Goal: Check status: Check status

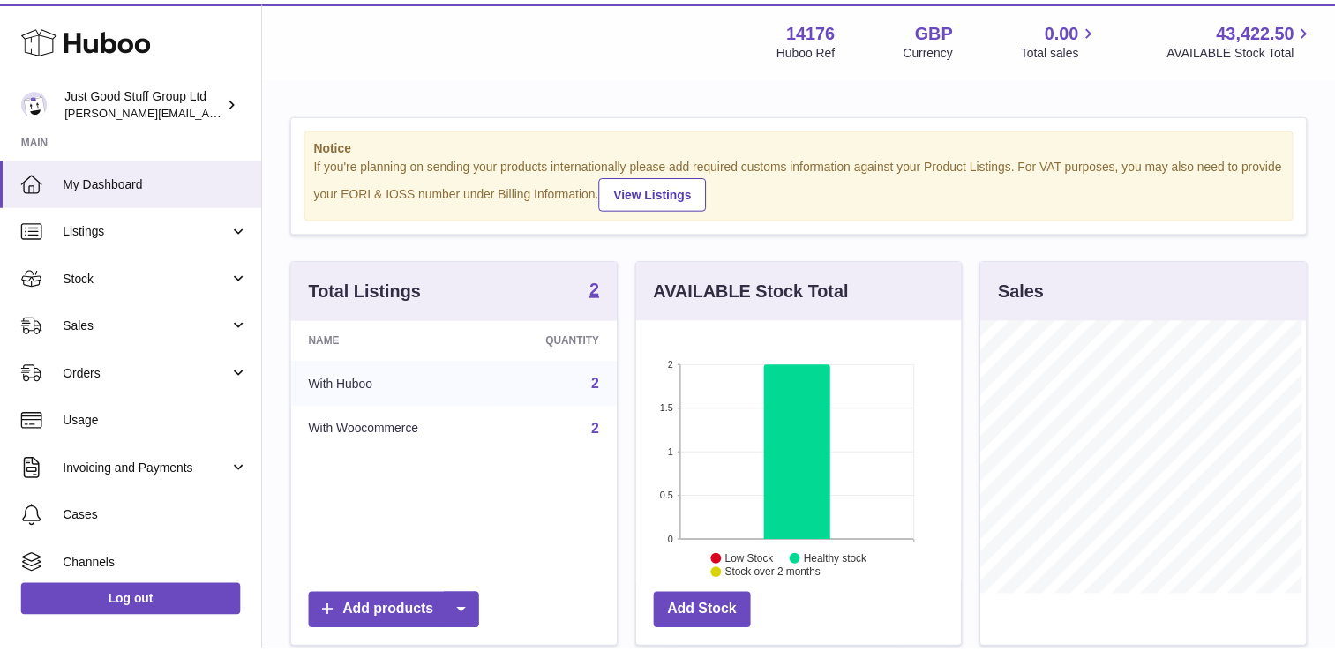
scroll to position [275, 329]
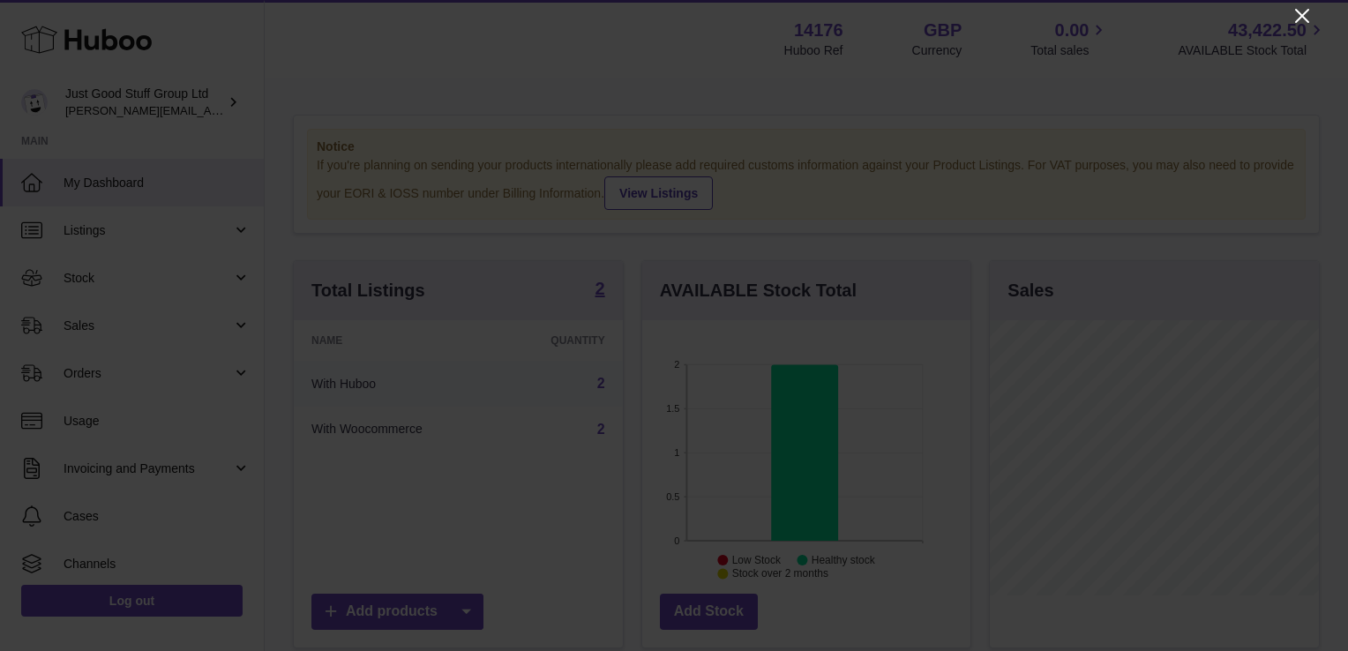
click at [1302, 11] on icon "Close" at bounding box center [1302, 15] width 21 height 21
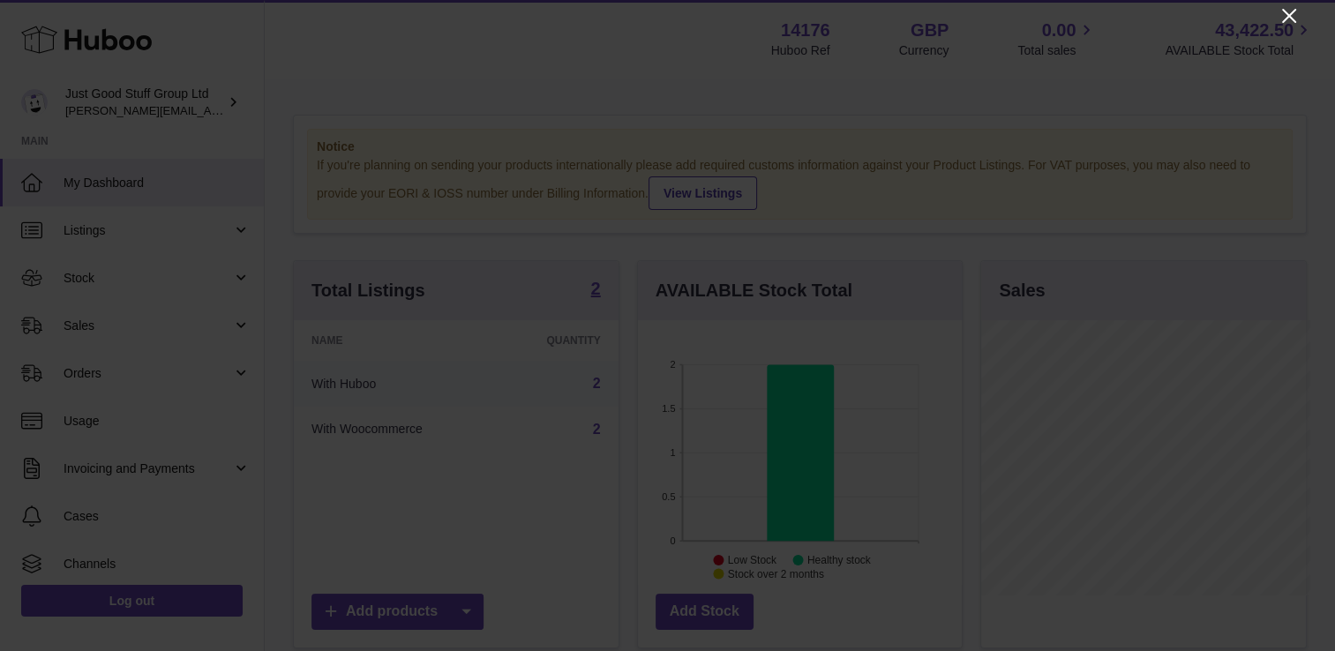
scroll to position [882168, 882118]
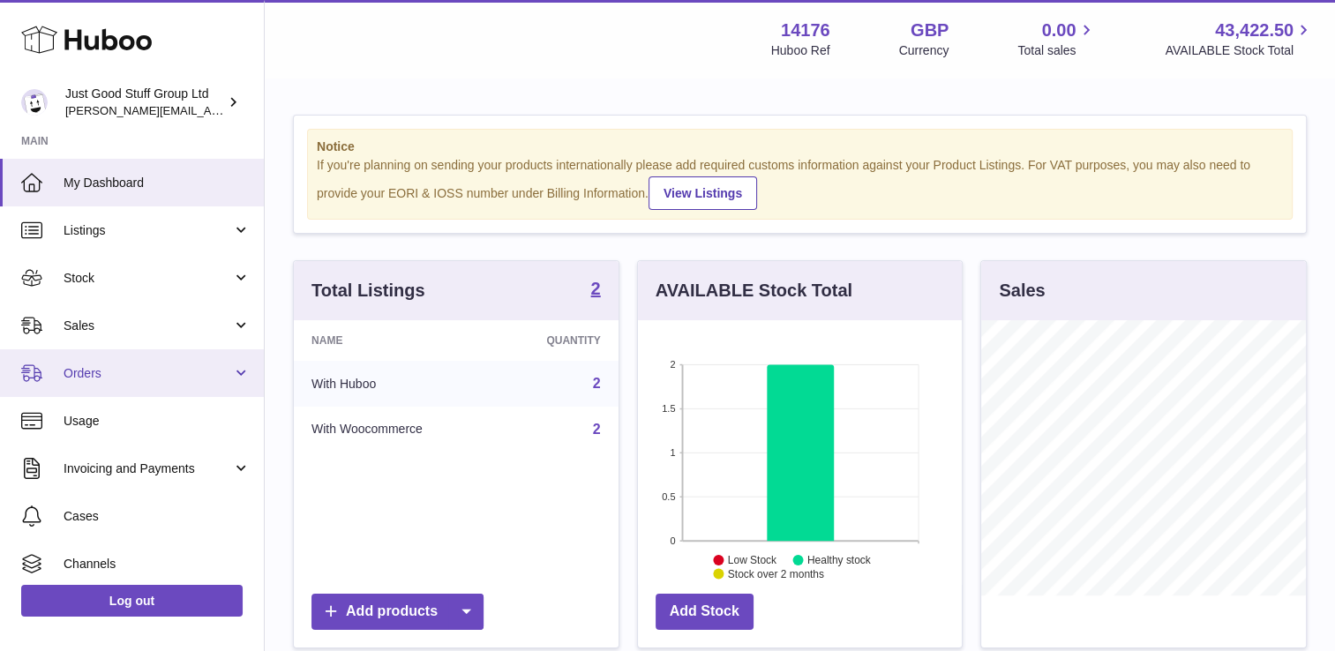
click at [127, 369] on span "Orders" at bounding box center [148, 373] width 169 height 17
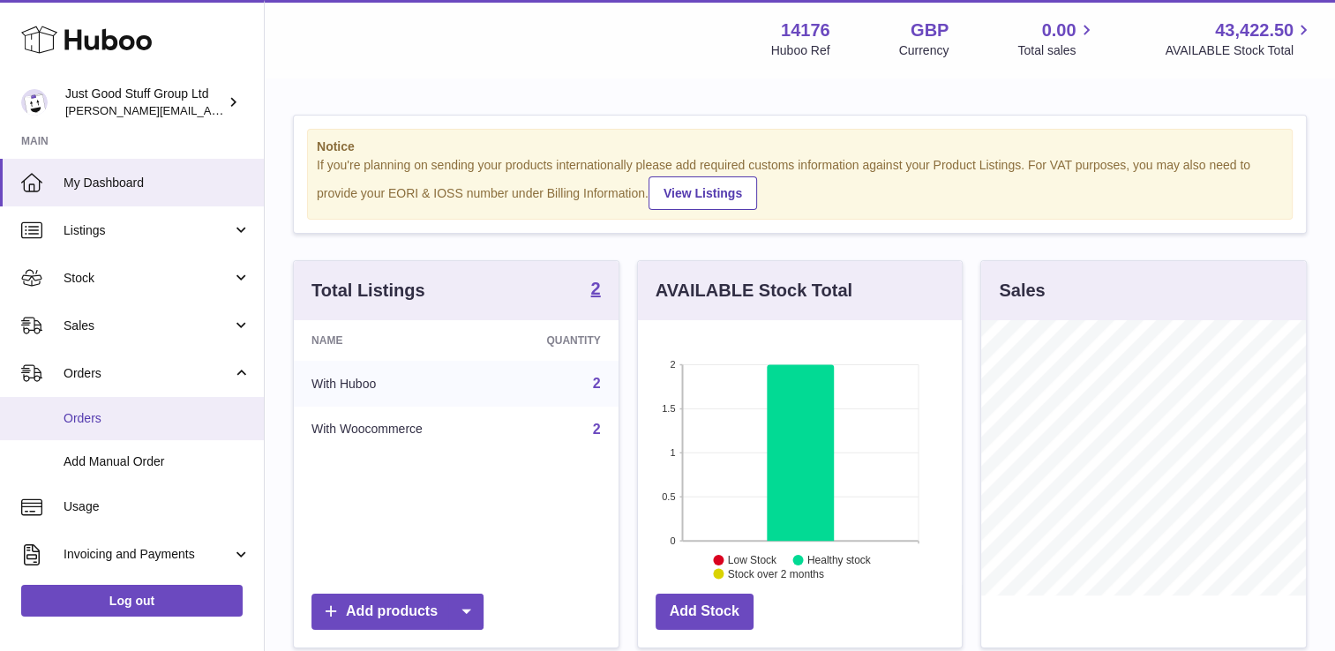
click at [107, 424] on span "Orders" at bounding box center [157, 418] width 187 height 17
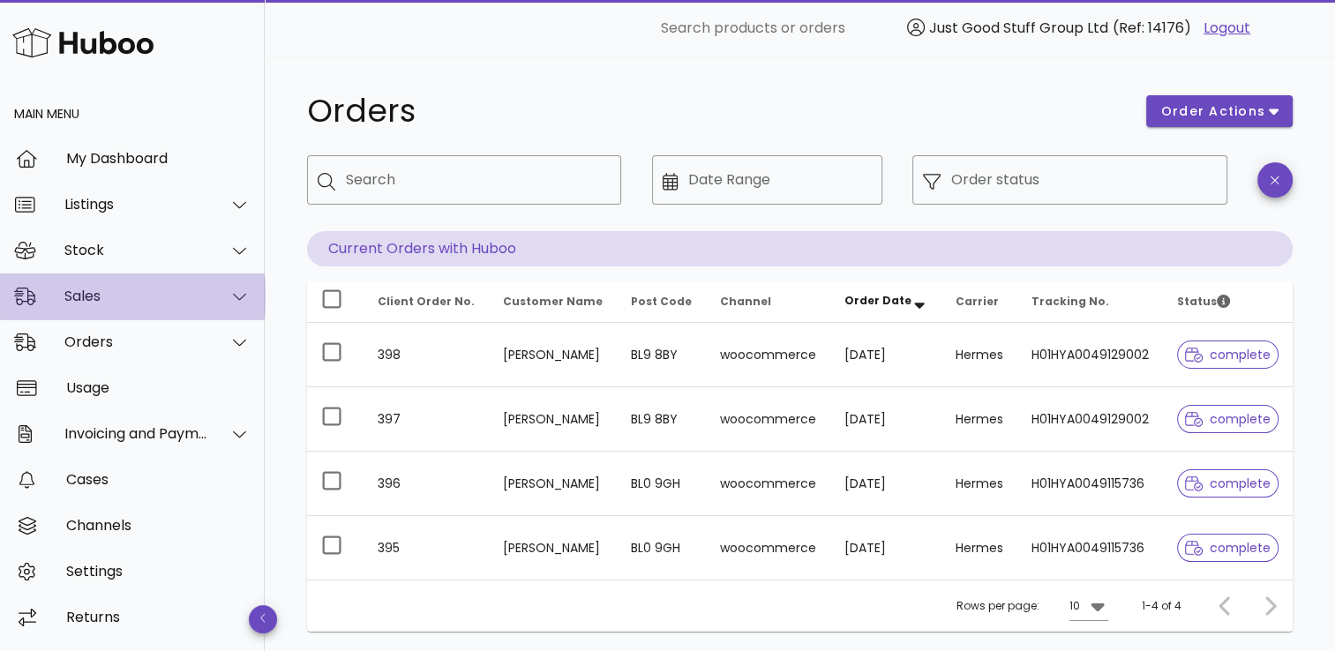
click at [239, 295] on icon at bounding box center [239, 297] width 13 height 16
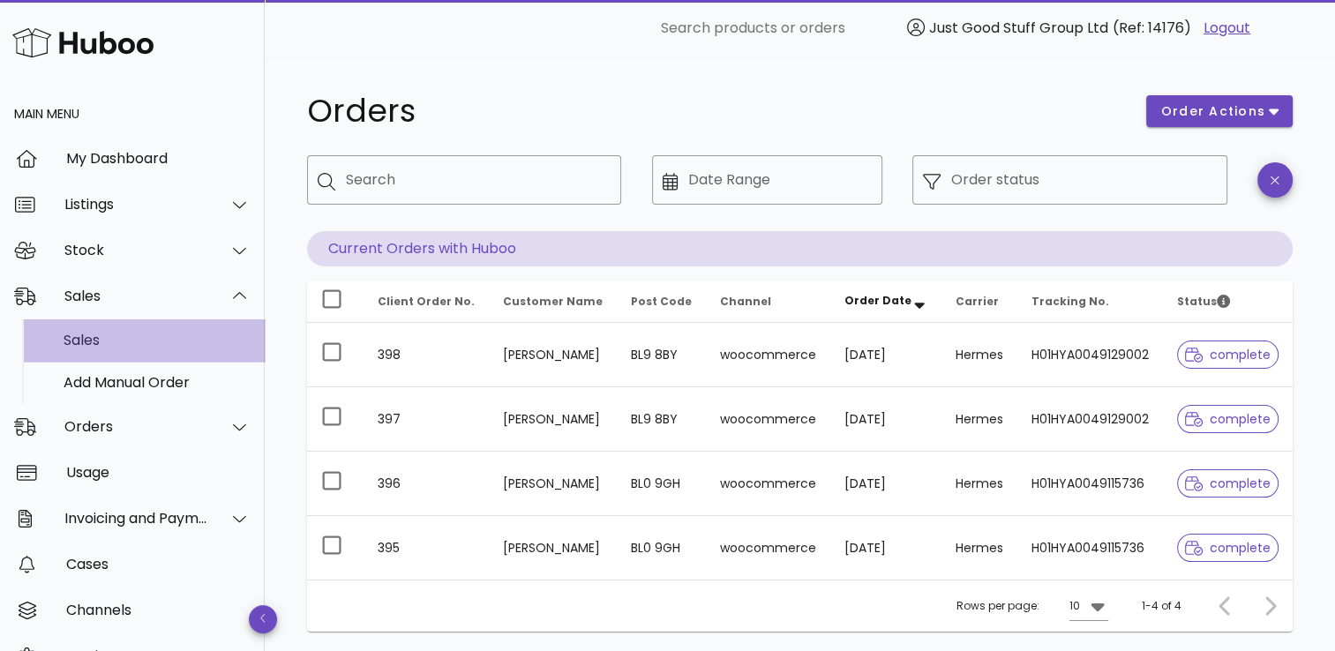
click at [93, 334] on div "Sales" at bounding box center [157, 340] width 187 height 17
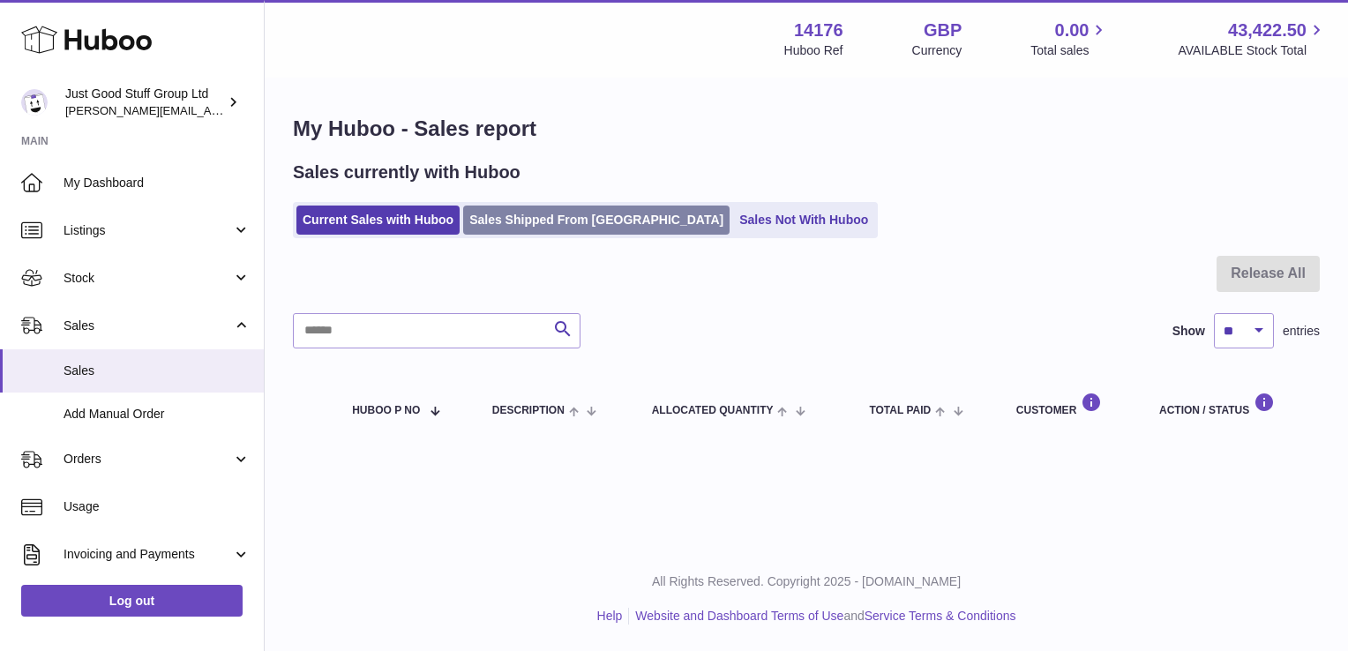
click at [572, 216] on link "Sales Shipped From [GEOGRAPHIC_DATA]" at bounding box center [596, 220] width 266 height 29
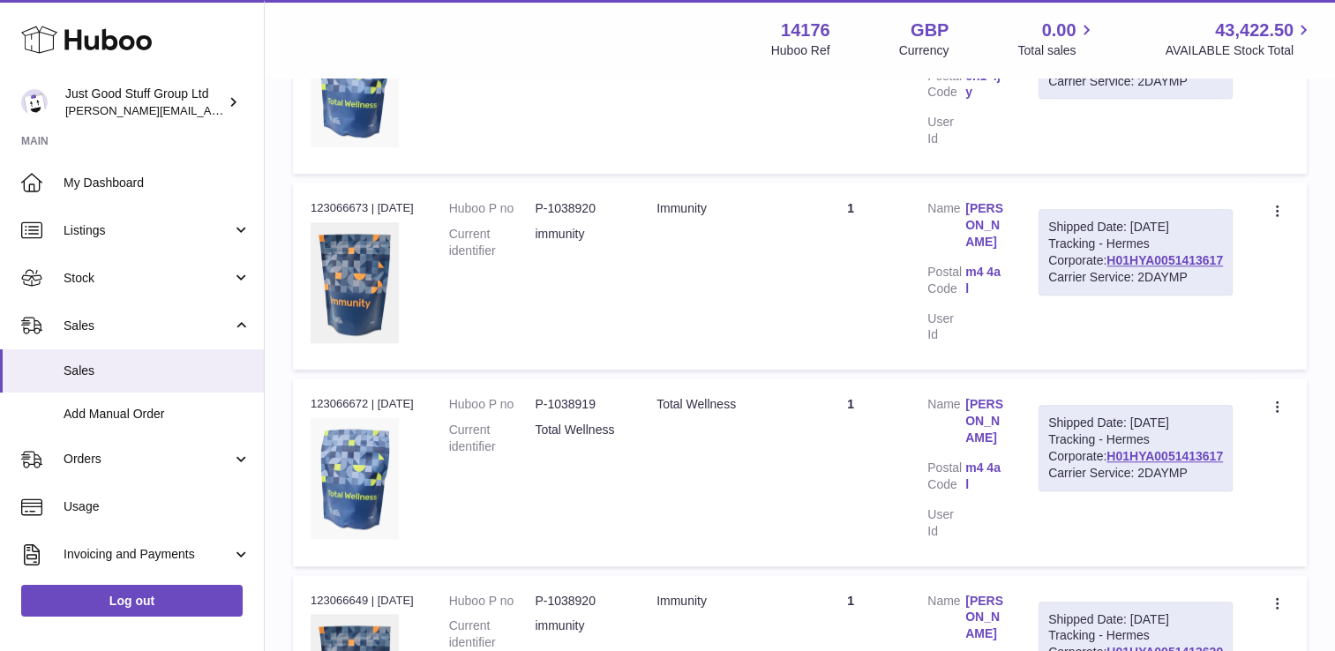
scroll to position [1418, 0]
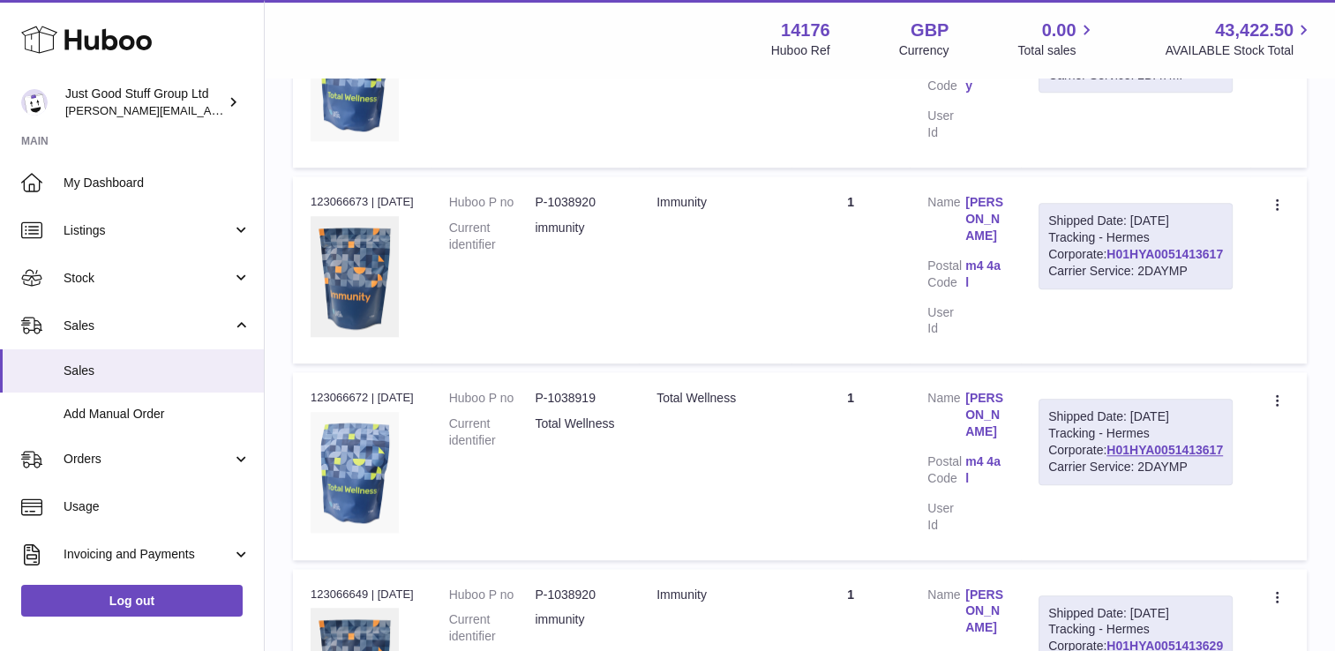
click at [1147, 261] on link "H01HYA0051413617" at bounding box center [1165, 254] width 116 height 14
